Goal: Information Seeking & Learning: Find specific fact

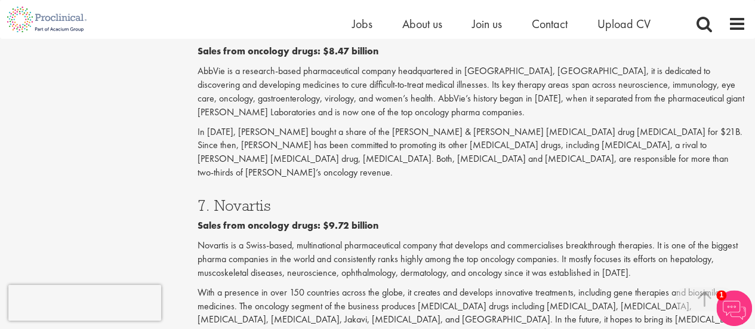
scroll to position [1189, 0]
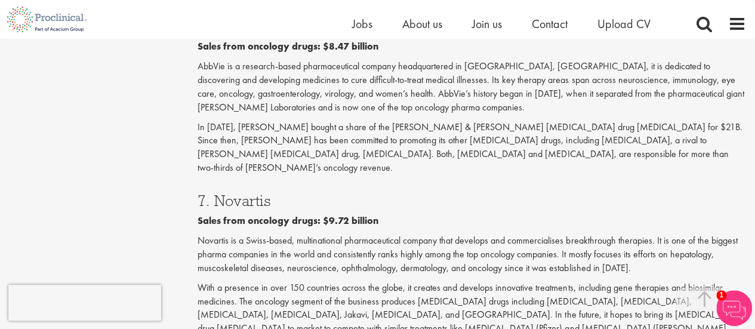
click at [315, 214] on b "Sales from oncology drugs: $9.72 billion" at bounding box center [288, 220] width 181 height 13
drag, startPoint x: 315, startPoint y: 179, endPoint x: 352, endPoint y: 179, distance: 37.0
click at [352, 214] on b "Sales from oncology drugs: $9.72 billion" at bounding box center [288, 220] width 181 height 13
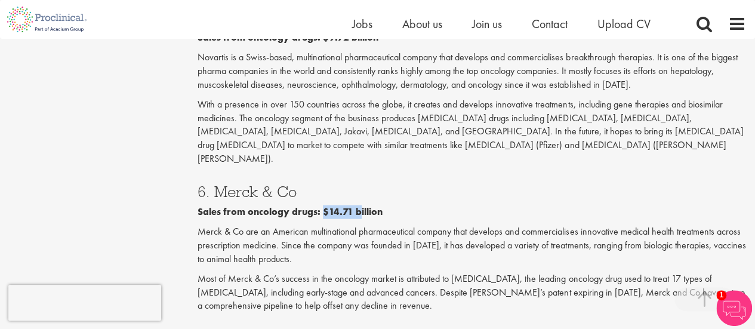
drag, startPoint x: 310, startPoint y: 156, endPoint x: 353, endPoint y: 158, distance: 43.7
click at [353, 205] on b "Sales from oncology drugs: $14.71 billion" at bounding box center [290, 211] width 185 height 13
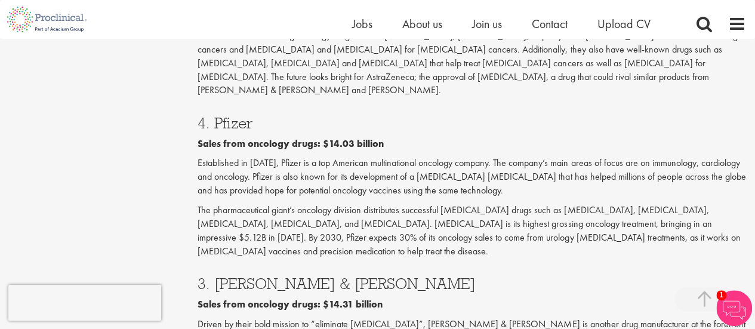
scroll to position [1937, 0]
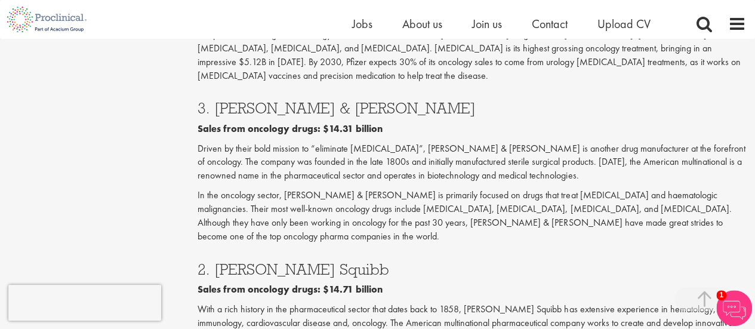
click at [320, 283] on b "Sales from oncology drugs: $14.71 billion" at bounding box center [290, 289] width 185 height 13
drag, startPoint x: 320, startPoint y: 197, endPoint x: 356, endPoint y: 195, distance: 35.9
click at [356, 283] on b "Sales from oncology drugs: $14.71 billion" at bounding box center [290, 289] width 185 height 13
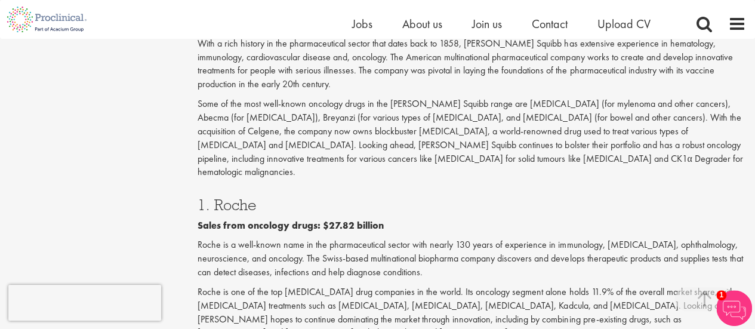
scroll to position [2204, 0]
click at [318, 219] on b "Sales from oncology drugs: $27.82 billion" at bounding box center [291, 225] width 186 height 13
drag, startPoint x: 318, startPoint y: 120, endPoint x: 354, endPoint y: 116, distance: 36.6
click at [354, 219] on b "Sales from oncology drugs: $27.82 billion" at bounding box center [291, 225] width 186 height 13
